Goal: Task Accomplishment & Management: Use online tool/utility

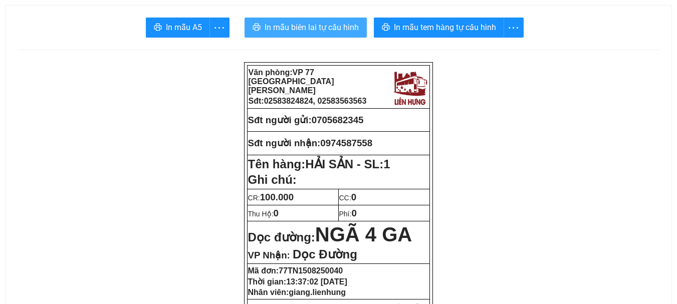
click at [321, 28] on span "In mẫu biên lai tự cấu hình" at bounding box center [312, 27] width 94 height 13
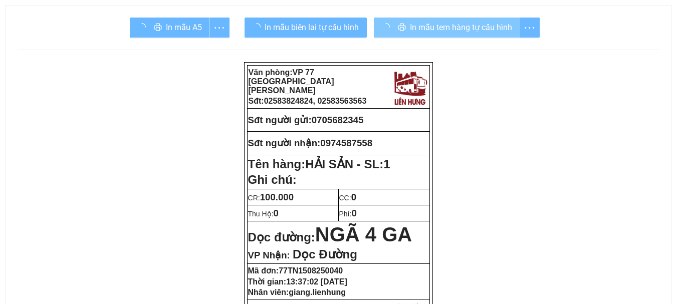
click at [432, 28] on span "In mẫu tem hàng tự cấu hình" at bounding box center [461, 27] width 102 height 13
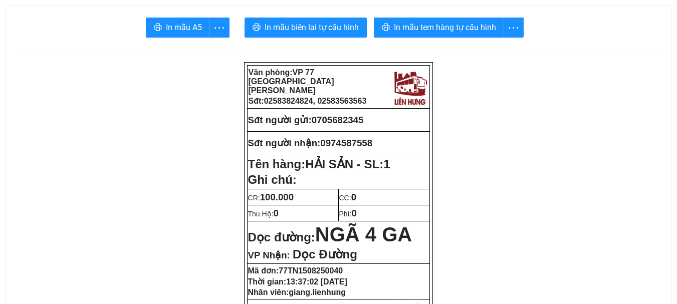
click at [355, 115] on span "0705682345" at bounding box center [338, 120] width 52 height 11
copy span "0705682345"
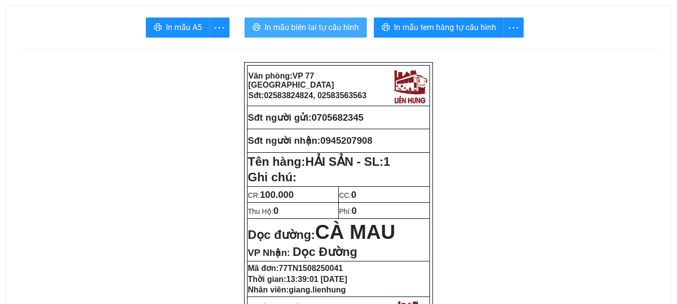
click at [313, 28] on span "In mẫu biên lai tự cấu hình" at bounding box center [312, 27] width 94 height 13
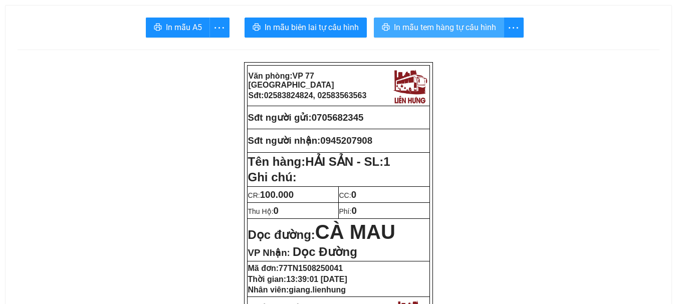
drag, startPoint x: 450, startPoint y: 40, endPoint x: 454, endPoint y: 18, distance: 22.3
click at [454, 18] on button "In mẫu tem hàng tự cấu hình" at bounding box center [439, 28] width 130 height 20
